Goal: Contribute content: Contribute content

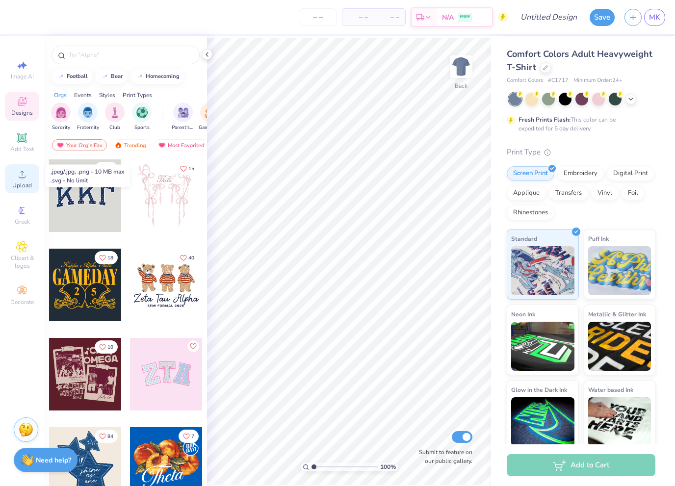
click at [25, 171] on icon at bounding box center [22, 174] width 12 height 12
click at [21, 174] on icon at bounding box center [22, 174] width 12 height 12
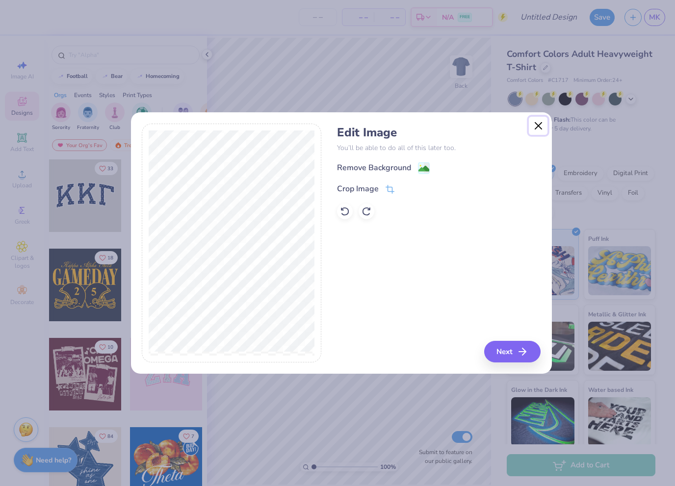
click at [537, 131] on button "Close" at bounding box center [538, 126] width 19 height 19
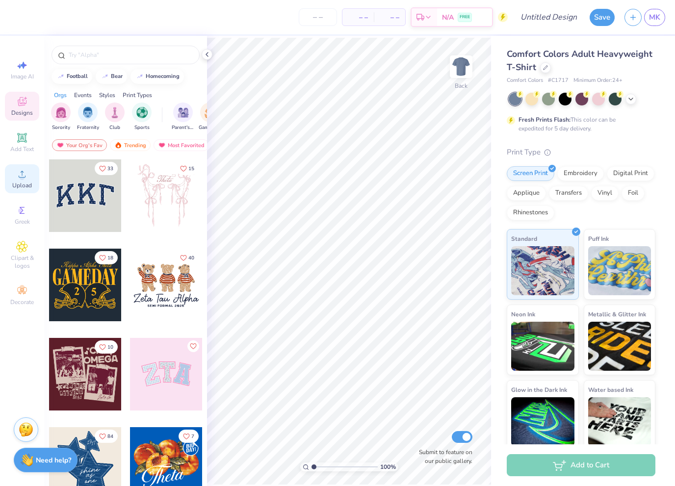
click at [23, 182] on span "Upload" at bounding box center [22, 185] width 20 height 8
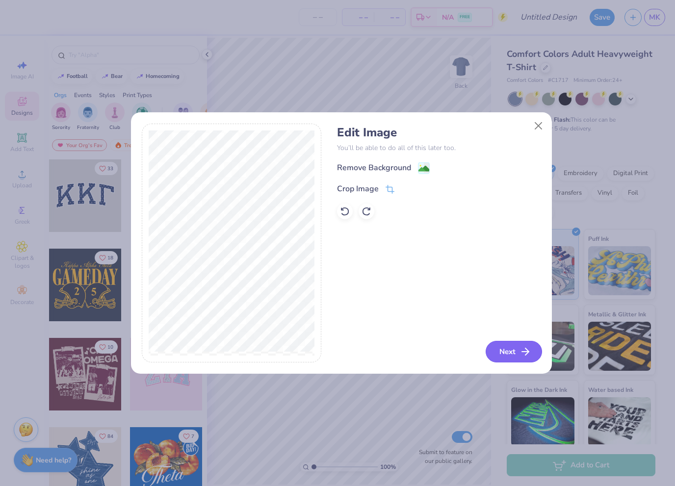
click at [524, 345] on button "Next" at bounding box center [513, 352] width 56 height 22
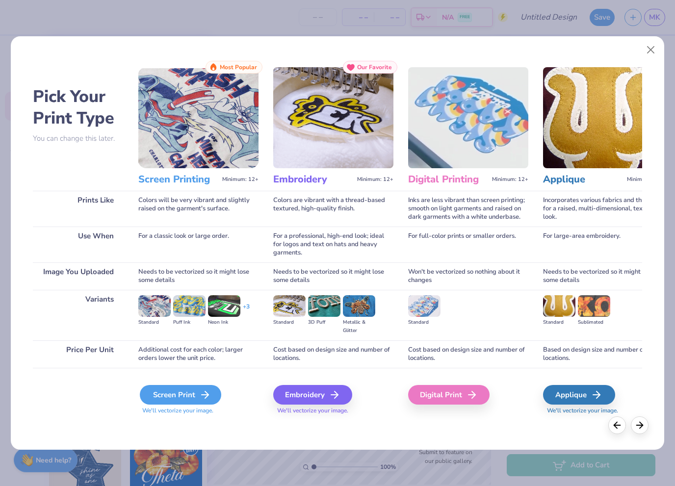
click at [208, 392] on icon at bounding box center [205, 395] width 12 height 12
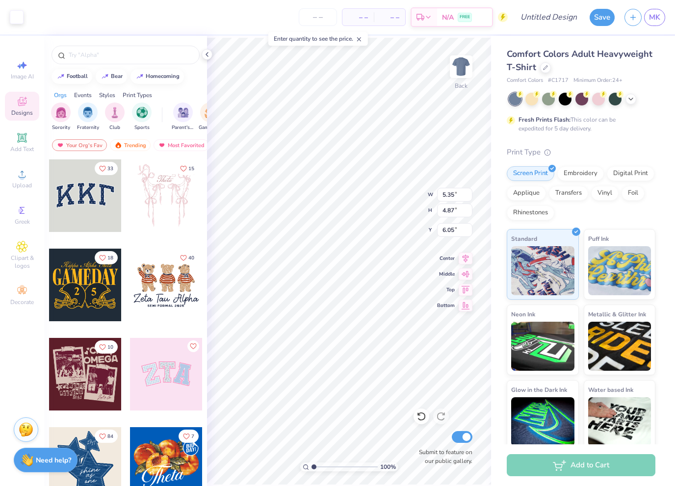
type input "5.35"
type input "4.87"
type input "3.17"
type input "2.70"
type input "2.45"
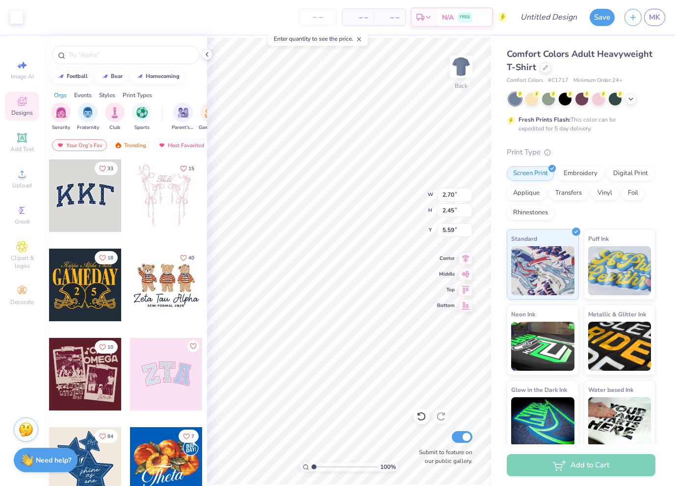
type input "3.00"
type input "3.09"
type input "2.81"
click at [455, 63] on img at bounding box center [460, 66] width 39 height 39
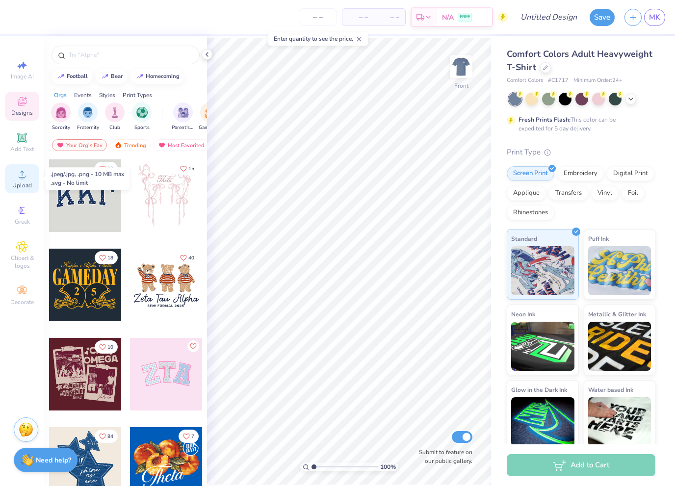
click at [31, 185] on span "Upload" at bounding box center [22, 185] width 20 height 8
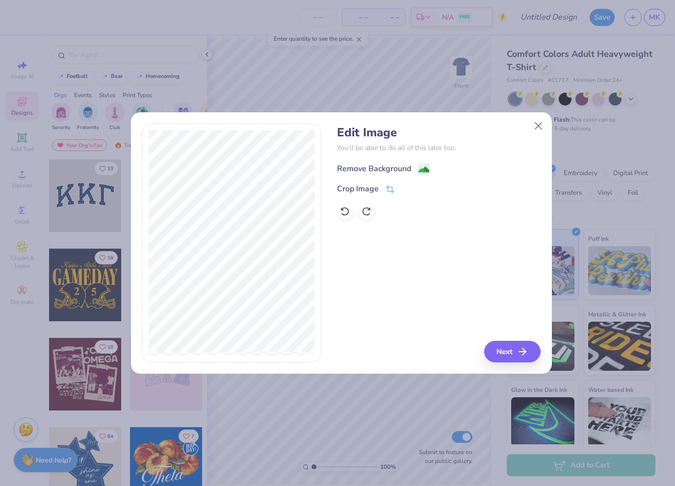
click at [428, 166] on image at bounding box center [423, 169] width 11 height 11
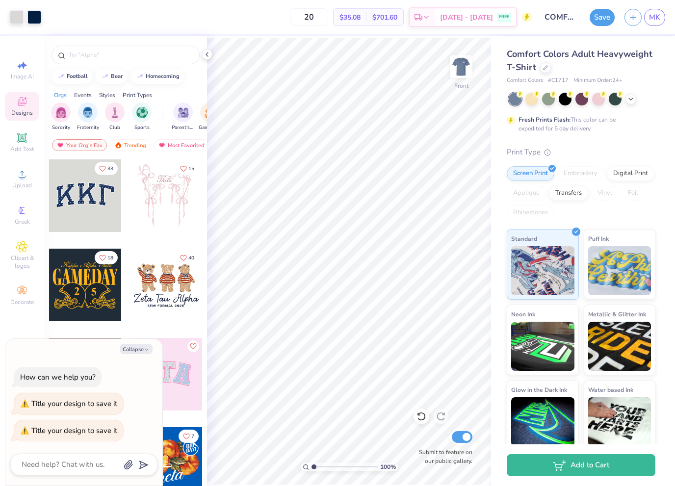
scroll to position [0, 6]
